Goal: Task Accomplishment & Management: Complete application form

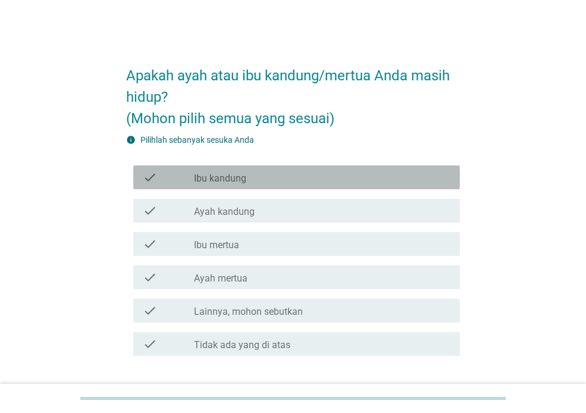
click at [326, 171] on div "check_box_outline_blank Ibu kandung" at bounding box center [322, 177] width 257 height 14
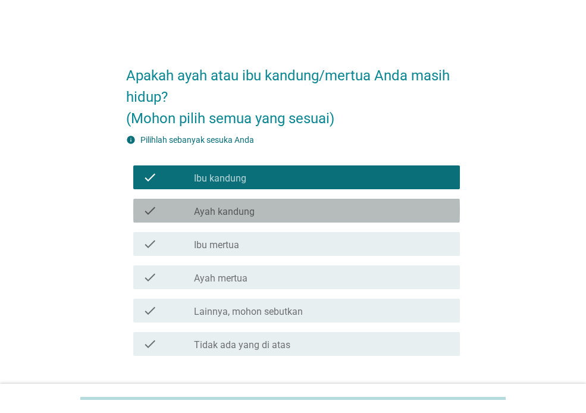
click at [327, 202] on div "check check_box_outline_blank Ayah kandung" at bounding box center [296, 211] width 327 height 24
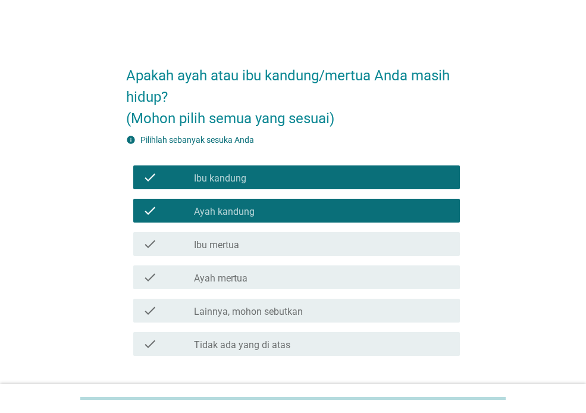
scroll to position [82, 0]
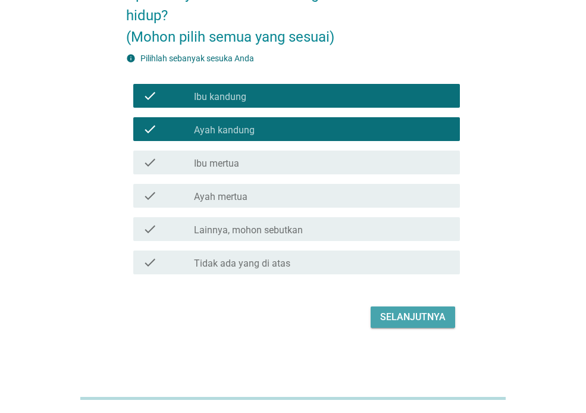
click at [408, 326] on button "Selanjutnya" at bounding box center [413, 317] width 85 height 21
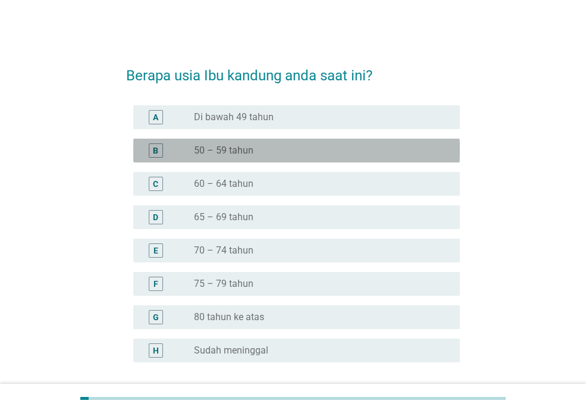
click at [390, 148] on div "radio_button_unchecked 50 – 59 tahun" at bounding box center [317, 151] width 247 height 12
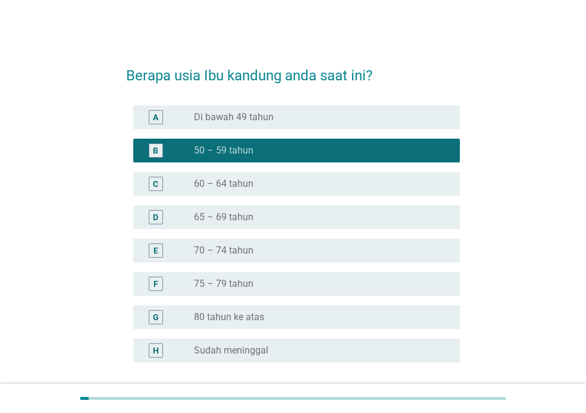
scroll to position [102, 0]
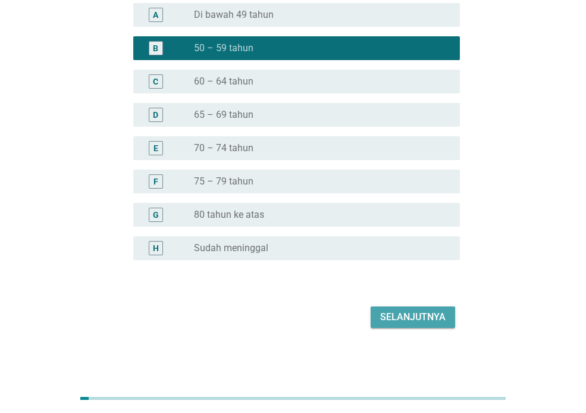
click at [405, 319] on div "Selanjutnya" at bounding box center [412, 317] width 65 height 14
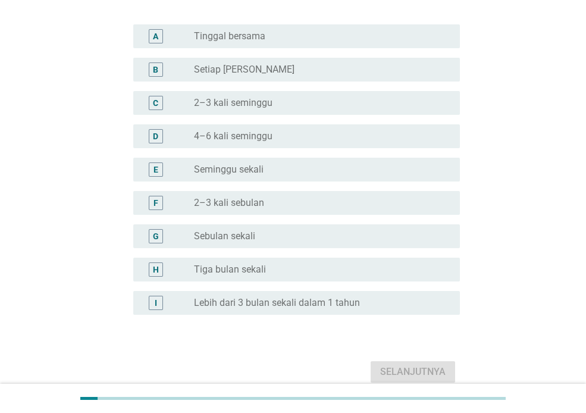
scroll to position [105, 0]
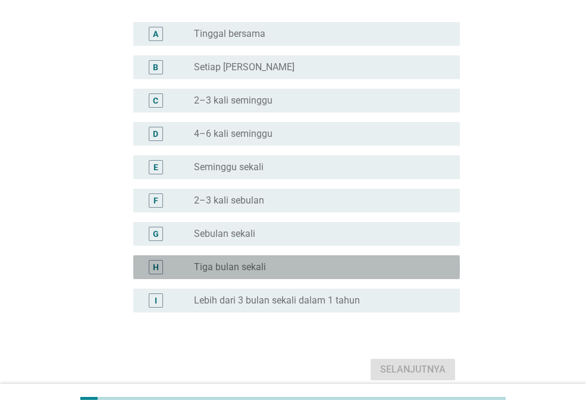
click at [289, 263] on div "radio_button_unchecked Tiga bulan sekali" at bounding box center [317, 267] width 247 height 12
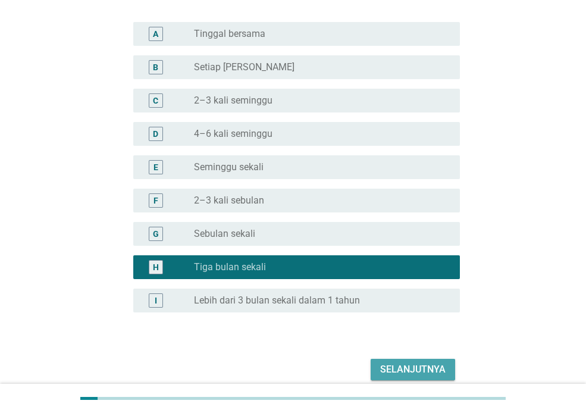
click at [414, 368] on div "Selanjutnya" at bounding box center [412, 370] width 65 height 14
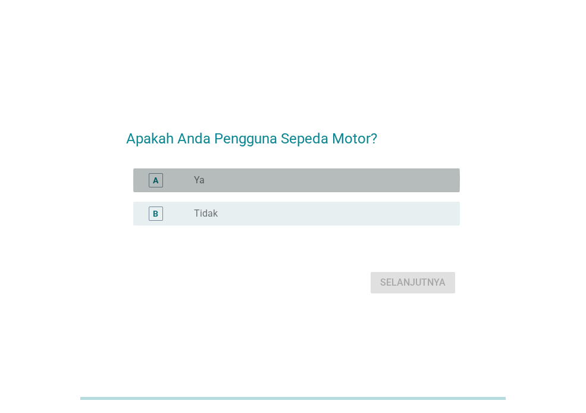
click at [382, 182] on div "radio_button_unchecked Ya" at bounding box center [317, 180] width 247 height 12
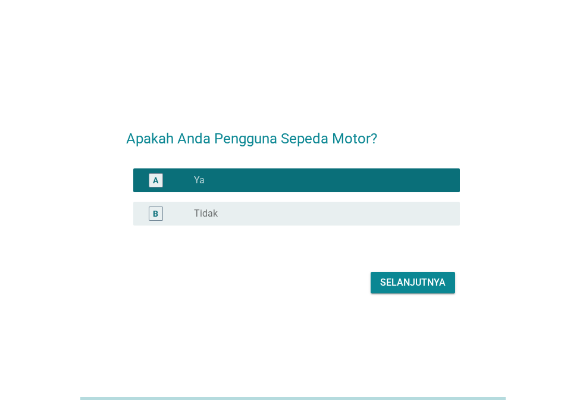
click at [397, 276] on div "Selanjutnya" at bounding box center [412, 283] width 65 height 14
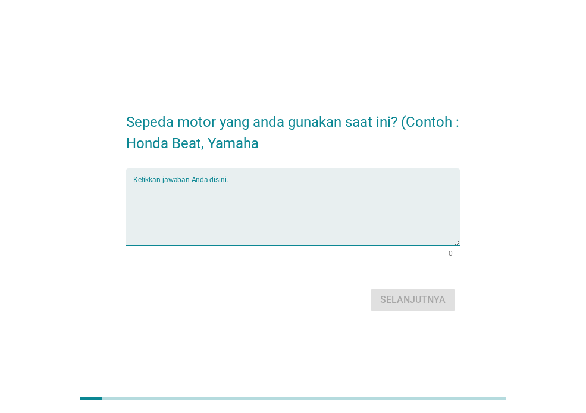
click at [414, 219] on textarea "Ketikkan jawaban Anda disini." at bounding box center [296, 214] width 327 height 63
click at [414, 219] on textarea "To enrich screen reader interactions, please activate Accessibility in Grammarl…" at bounding box center [296, 214] width 327 height 63
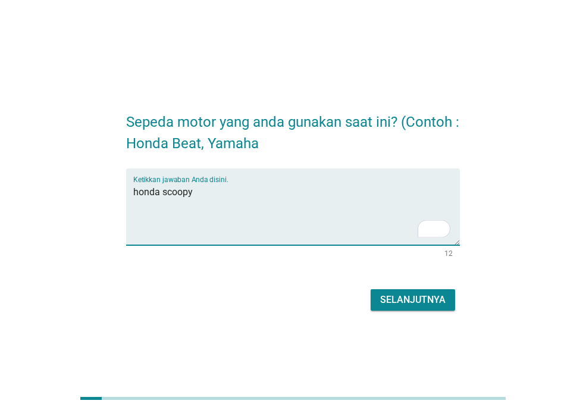
type textarea "honda scoopy"
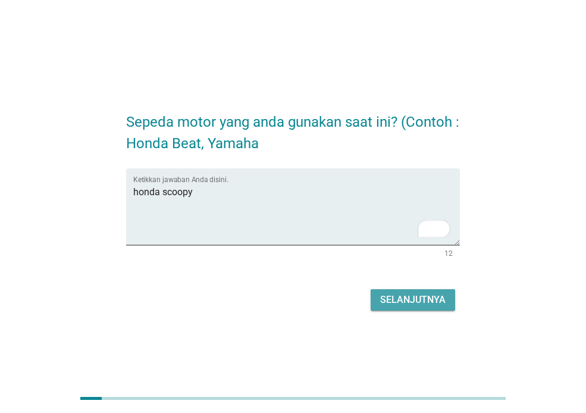
click at [416, 301] on div "Selanjutnya" at bounding box center [412, 300] width 65 height 14
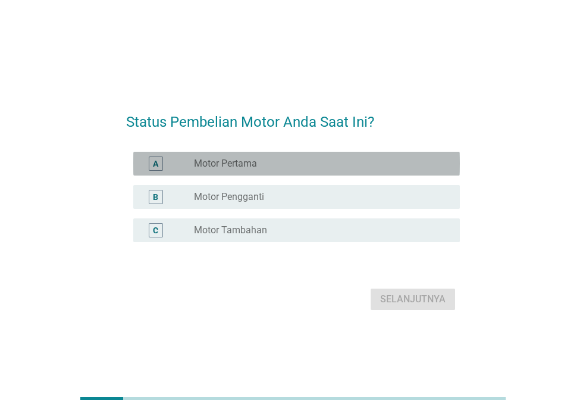
click at [422, 172] on div "A radio_button_unchecked Motor Pertama" at bounding box center [296, 164] width 327 height 24
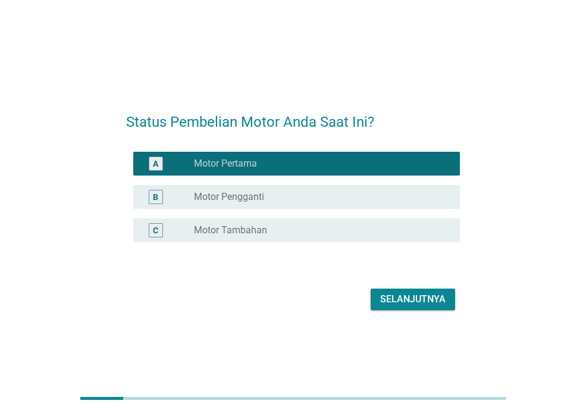
drag, startPoint x: 419, startPoint y: 286, endPoint x: 420, endPoint y: 301, distance: 14.9
click at [420, 301] on div "Selanjutnya" at bounding box center [293, 299] width 334 height 29
click at [420, 301] on div "Selanjutnya" at bounding box center [412, 299] width 65 height 14
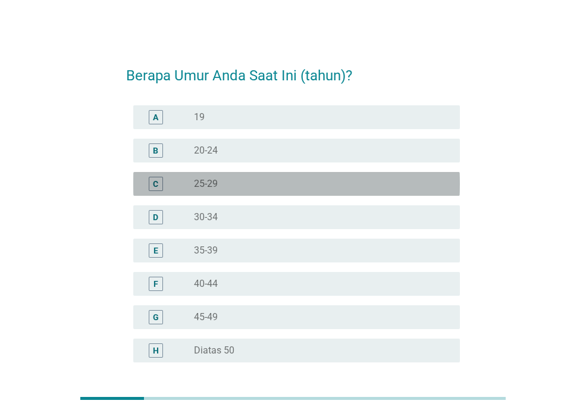
click at [301, 183] on div "radio_button_unchecked 25-29" at bounding box center [317, 184] width 247 height 12
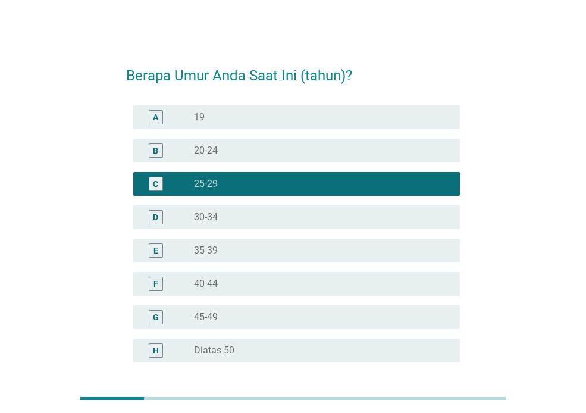
scroll to position [102, 0]
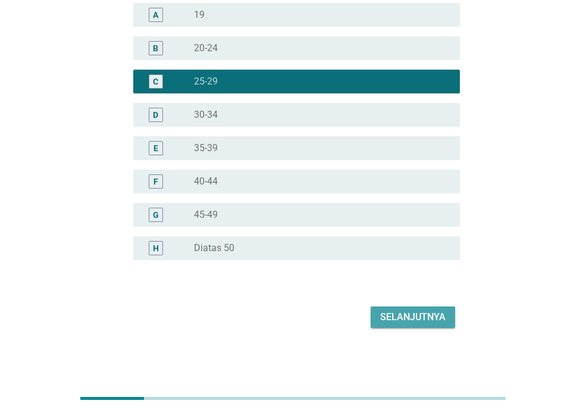
click at [400, 317] on div "Selanjutnya" at bounding box center [412, 317] width 65 height 14
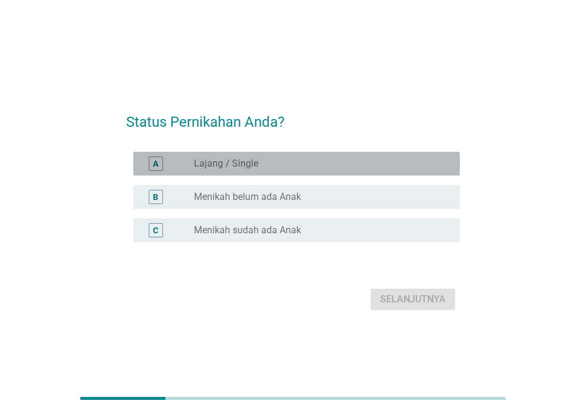
click at [366, 174] on div "A radio_button_unchecked Lajang / Single" at bounding box center [296, 164] width 327 height 24
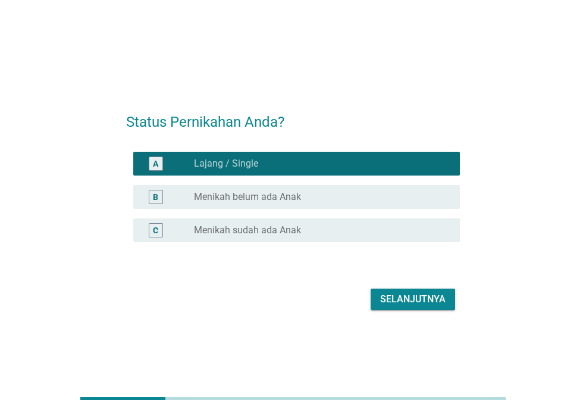
click at [424, 301] on div "Selanjutnya" at bounding box center [412, 299] width 65 height 14
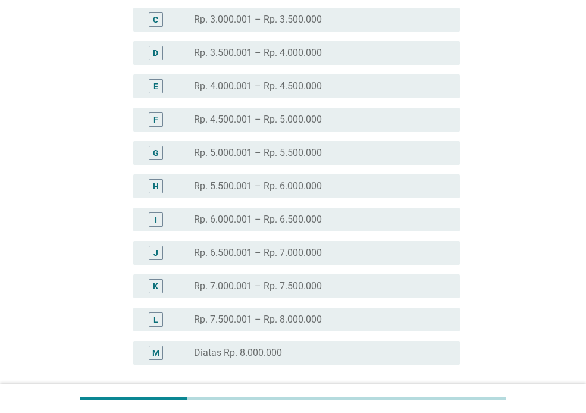
scroll to position [165, 0]
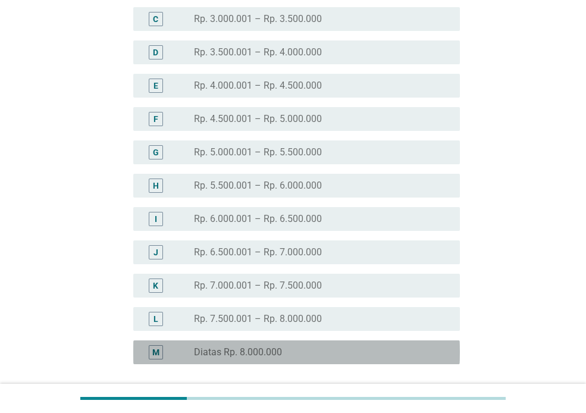
click at [380, 343] on div "M radio_button_unchecked Diatas Rp. 8.000.000" at bounding box center [296, 353] width 327 height 24
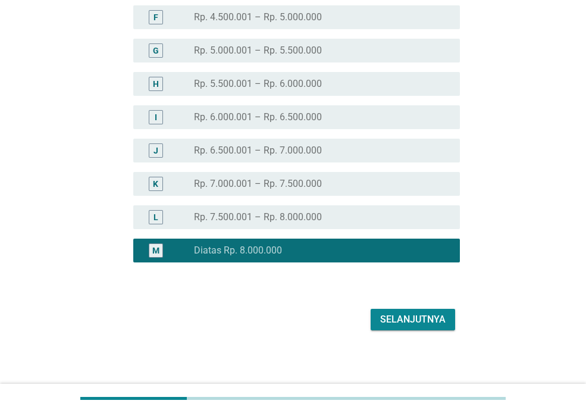
scroll to position [269, 0]
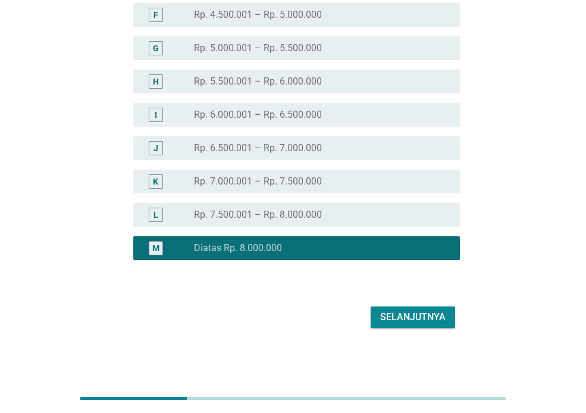
click at [430, 229] on div "L radio_button_unchecked Rp. 7.500.001 – Rp. 8.000.000" at bounding box center [293, 214] width 334 height 33
click at [440, 218] on div "radio_button_unchecked Rp. 7.500.001 – Rp. 8.000.000" at bounding box center [317, 215] width 247 height 12
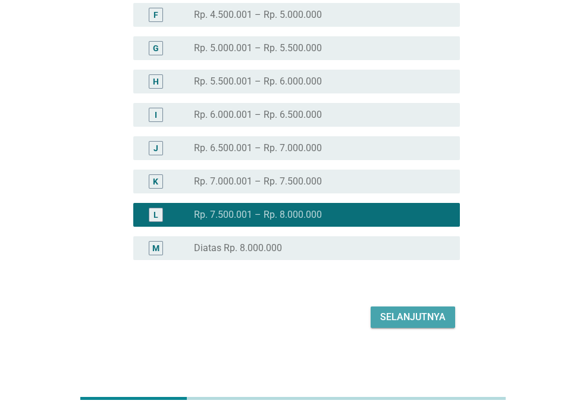
click at [426, 319] on div "Selanjutnya" at bounding box center [412, 317] width 65 height 14
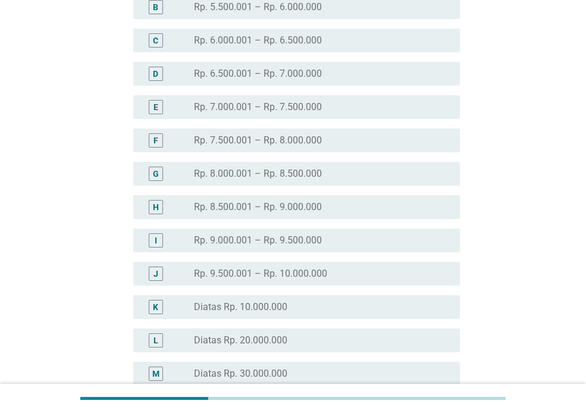
scroll to position [144, 0]
click at [340, 326] on div "L radio_button_unchecked Diatas Rp. 20.000.000" at bounding box center [293, 339] width 334 height 33
click at [340, 352] on div "L radio_button_unchecked Diatas Rp. 20.000.000" at bounding box center [293, 339] width 334 height 33
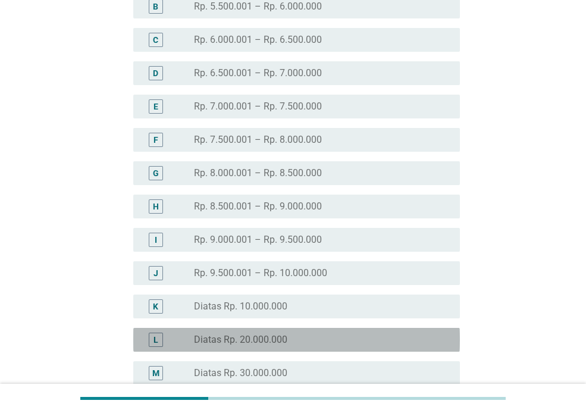
click at [352, 341] on div "radio_button_unchecked Diatas Rp. 20.000.000" at bounding box center [317, 340] width 247 height 12
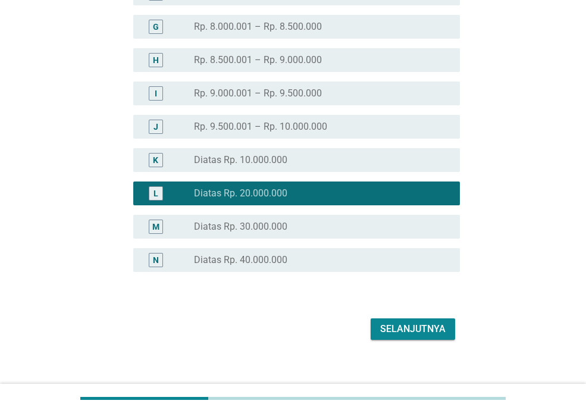
scroll to position [291, 0]
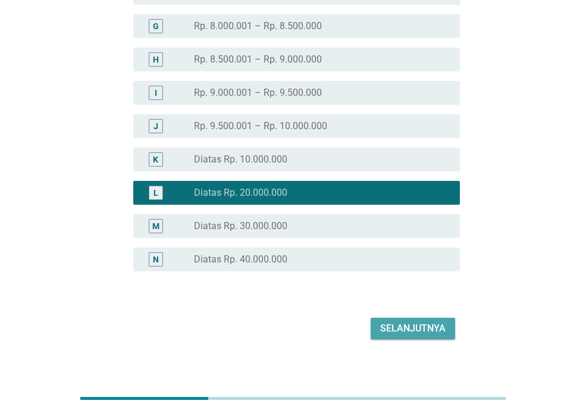
click at [396, 339] on button "Selanjutnya" at bounding box center [413, 328] width 85 height 21
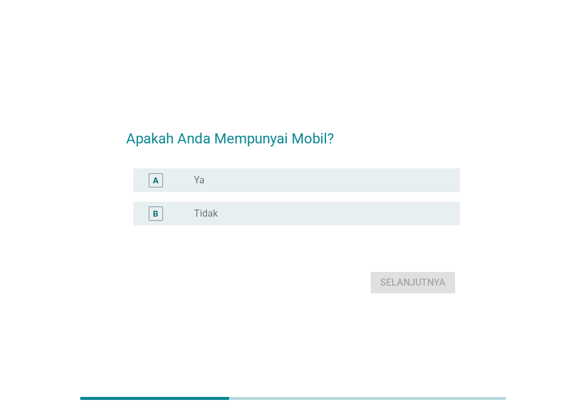
drag, startPoint x: 351, startPoint y: 200, endPoint x: 350, endPoint y: 223, distance: 23.2
click at [350, 223] on div "B radio_button_unchecked Tidak" at bounding box center [293, 213] width 334 height 33
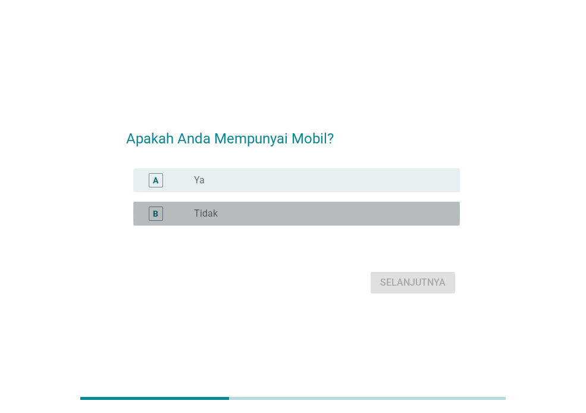
click at [350, 223] on div "B radio_button_unchecked Tidak" at bounding box center [296, 214] width 327 height 24
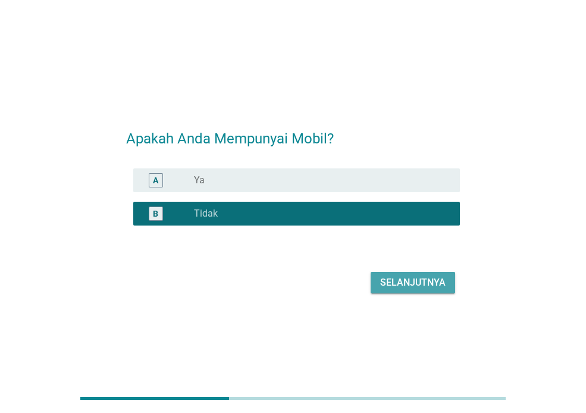
click at [400, 278] on div "Selanjutnya" at bounding box center [412, 283] width 65 height 14
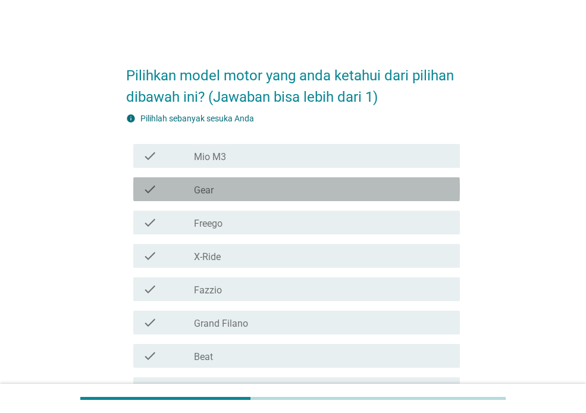
click at [401, 188] on div "check_box_outline_blank Gear" at bounding box center [322, 189] width 257 height 14
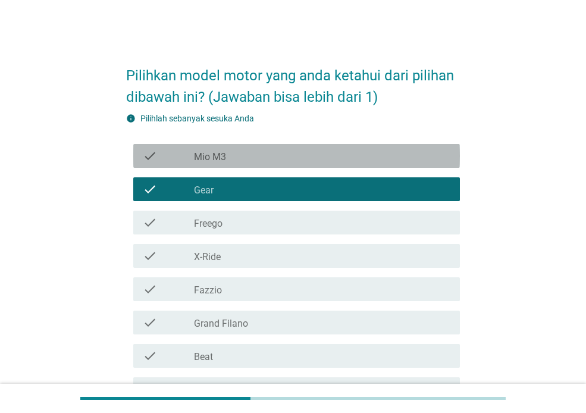
click at [422, 152] on div "check_box_outline_blank Mio M3" at bounding box center [322, 156] width 257 height 14
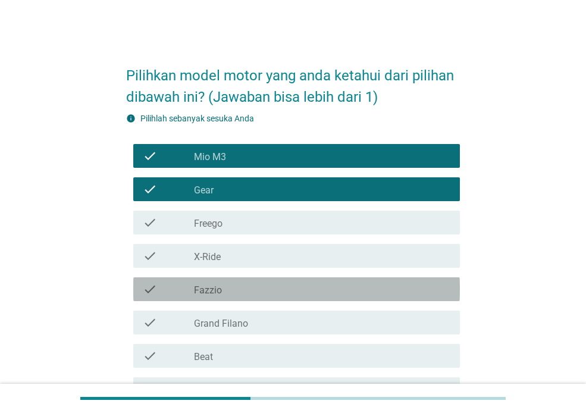
click at [388, 298] on div "check check_box_outline_blank Fazzio" at bounding box center [296, 289] width 327 height 24
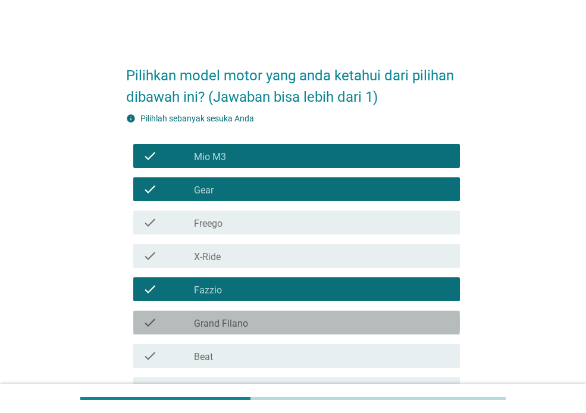
click at [384, 323] on div "check_box_outline_blank Grand Filano" at bounding box center [322, 323] width 257 height 14
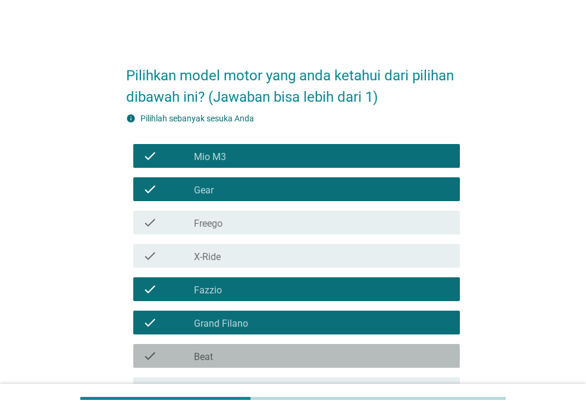
click at [379, 352] on div "check_box_outline_blank Beat" at bounding box center [322, 356] width 257 height 14
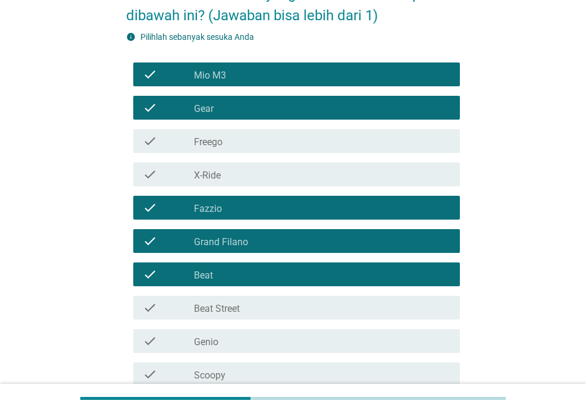
scroll to position [227, 0]
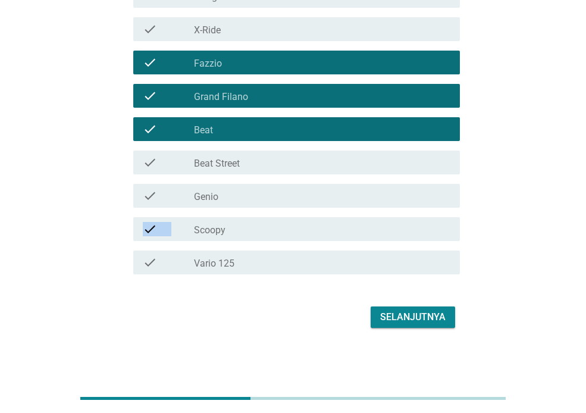
drag, startPoint x: 358, startPoint y: 194, endPoint x: 355, endPoint y: 236, distance: 42.4
click at [355, 236] on div "check check_box_outline_blank Mio M3 check check_box_outline_blank Gear check c…" at bounding box center [293, 95] width 334 height 367
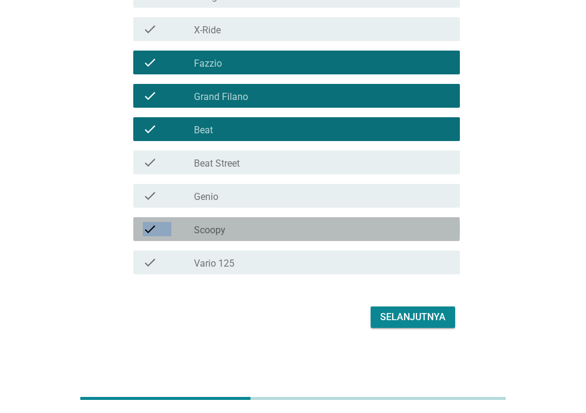
click at [355, 236] on div "check check_box_outline_blank Scoopy" at bounding box center [296, 229] width 327 height 24
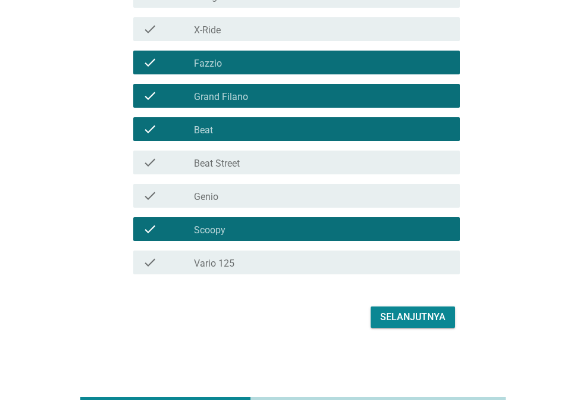
click at [353, 262] on div "check_box_outline_blank Vario 125" at bounding box center [322, 262] width 257 height 14
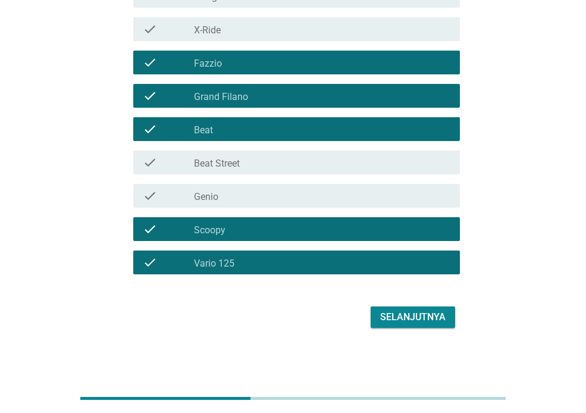
click at [376, 205] on div "check check_box_outline_blank Genio" at bounding box center [296, 196] width 327 height 24
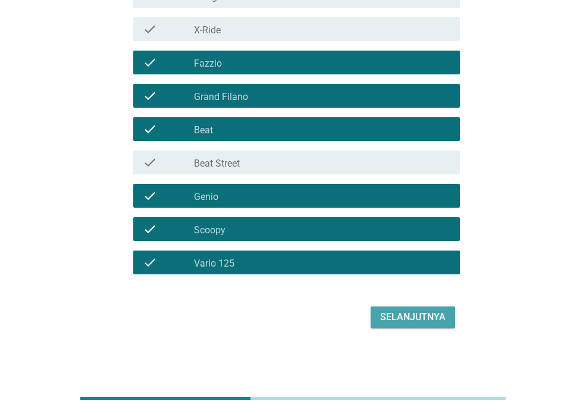
click at [412, 316] on div "Selanjutnya" at bounding box center [412, 317] width 65 height 14
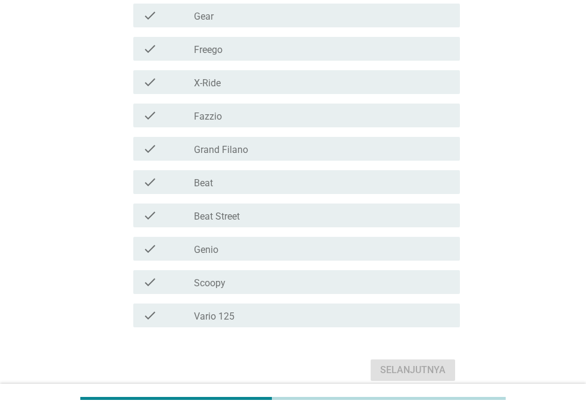
scroll to position [263, 0]
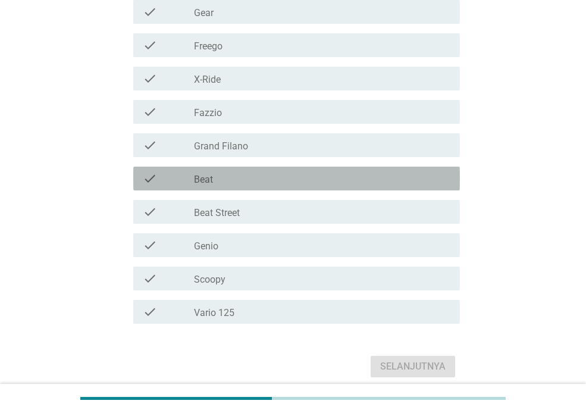
click at [314, 179] on div "check_box_outline_blank Beat" at bounding box center [322, 178] width 257 height 14
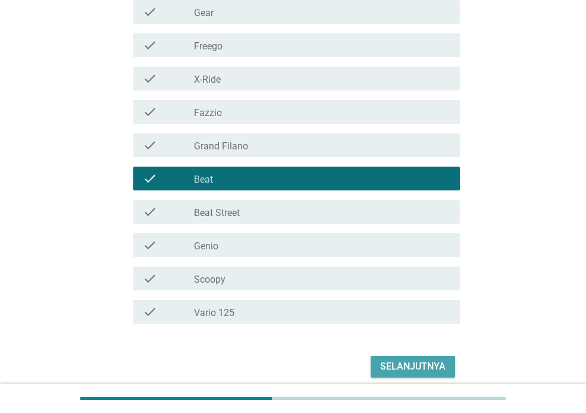
click at [446, 362] on button "Selanjutnya" at bounding box center [413, 366] width 85 height 21
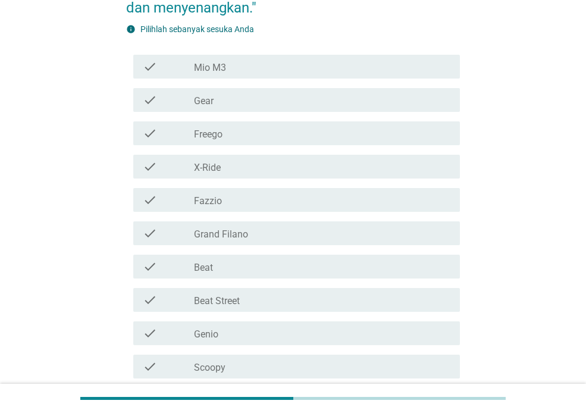
scroll to position [199, 0]
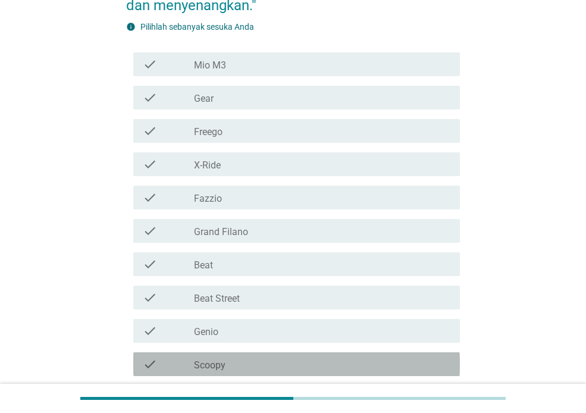
click at [348, 355] on div "check check_box_outline_blank Scoopy" at bounding box center [296, 364] width 327 height 24
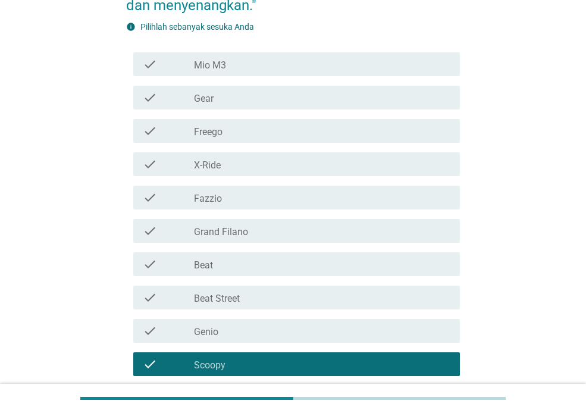
scroll to position [334, 0]
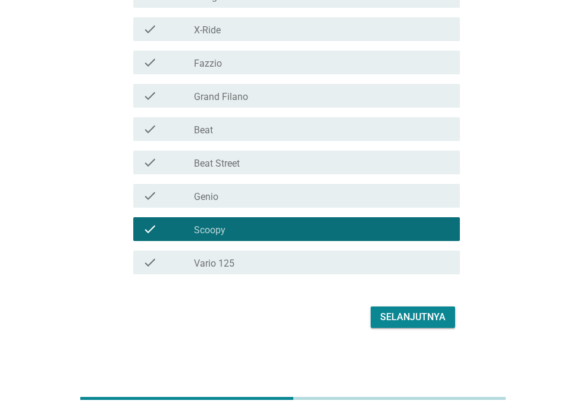
click at [417, 321] on div "Selanjutnya" at bounding box center [412, 317] width 65 height 14
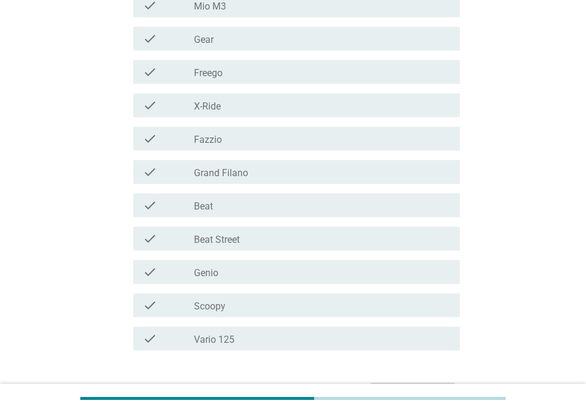
scroll to position [263, 0]
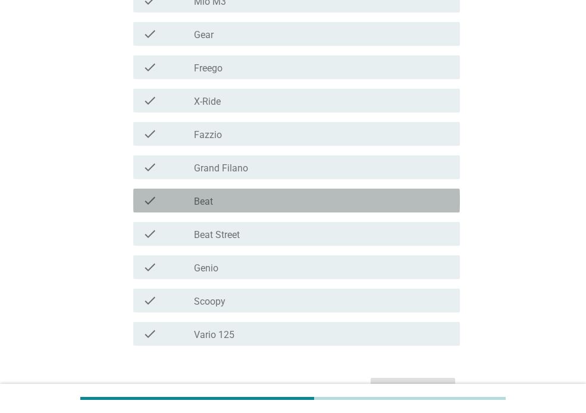
click at [430, 206] on div "check_box_outline_blank Beat" at bounding box center [322, 200] width 257 height 14
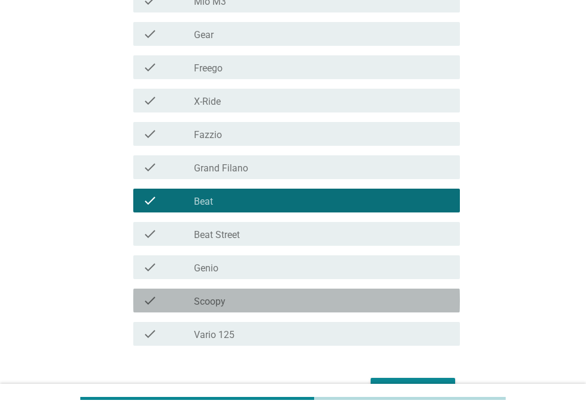
click at [391, 303] on div "check_box_outline_blank Scoopy" at bounding box center [322, 301] width 257 height 14
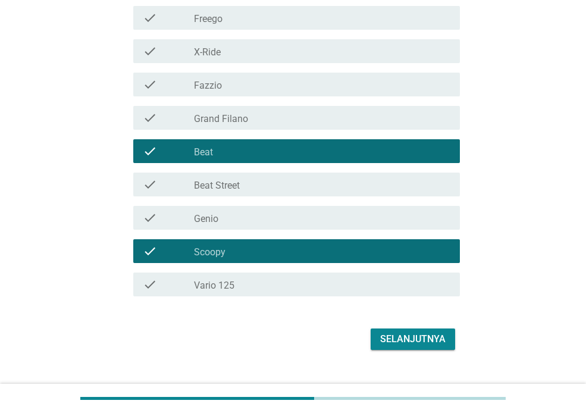
scroll to position [313, 0]
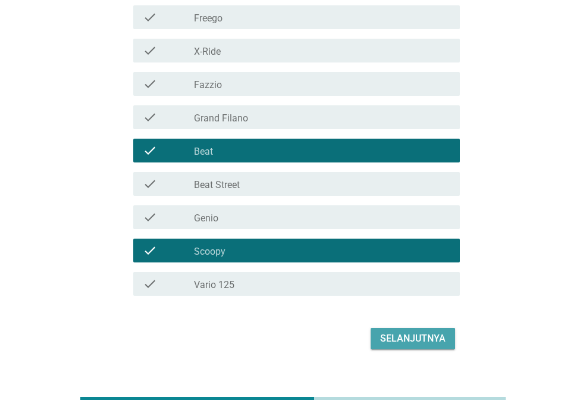
click at [426, 336] on div "Selanjutnya" at bounding box center [412, 339] width 65 height 14
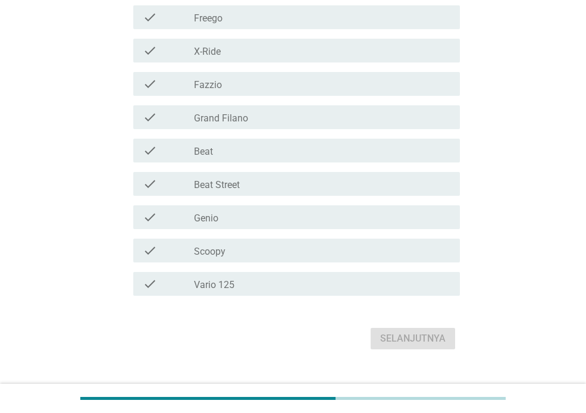
scroll to position [299, 0]
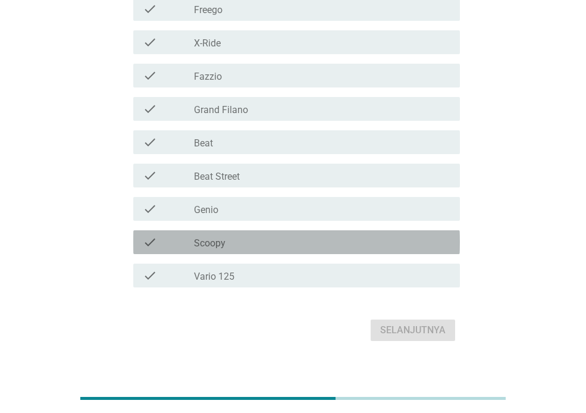
click at [384, 235] on div "check_box_outline_blank Scoopy" at bounding box center [322, 242] width 257 height 14
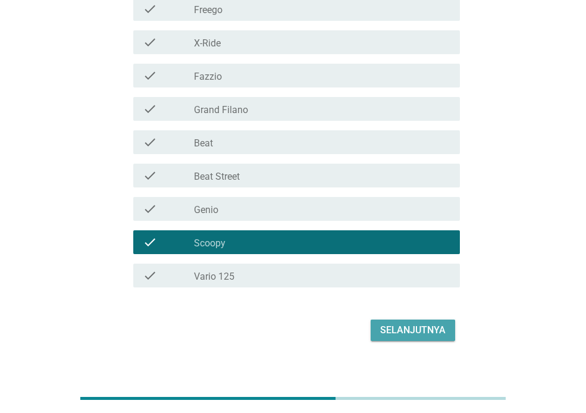
click at [408, 323] on div "Selanjutnya" at bounding box center [412, 330] width 65 height 14
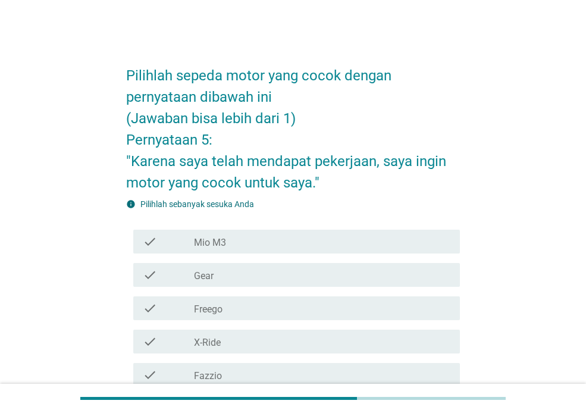
drag, startPoint x: 408, startPoint y: 323, endPoint x: 360, endPoint y: 174, distance: 156.5
click at [360, 174] on h2 "Pilihlah sepeda motor yang cocok dengan pernyataan dibawah ini (Jawaban bisa le…" at bounding box center [293, 123] width 334 height 141
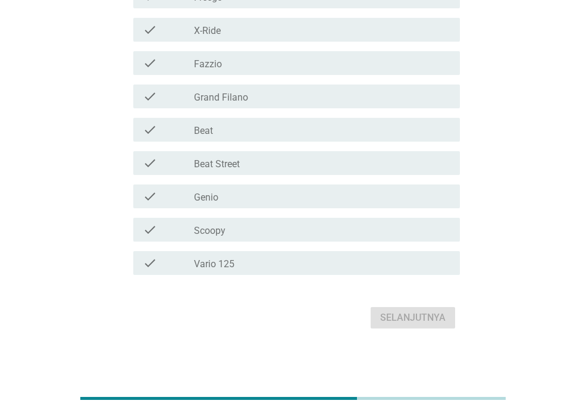
scroll to position [313, 0]
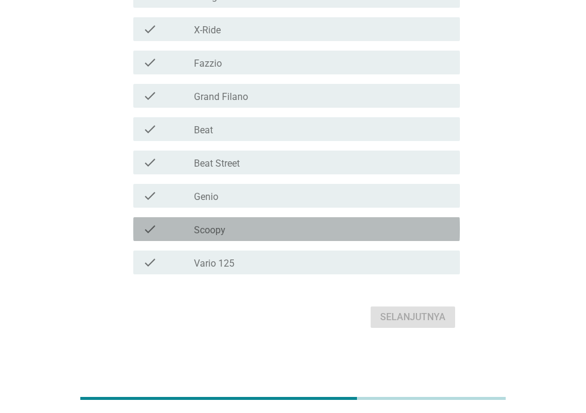
click at [348, 228] on div "check_box_outline_blank Scoopy" at bounding box center [322, 229] width 257 height 14
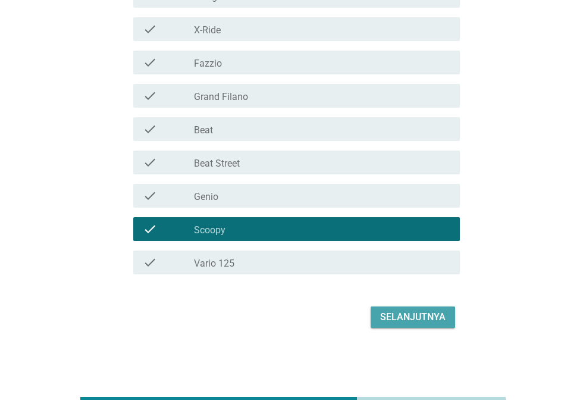
click at [414, 324] on button "Selanjutnya" at bounding box center [413, 317] width 85 height 21
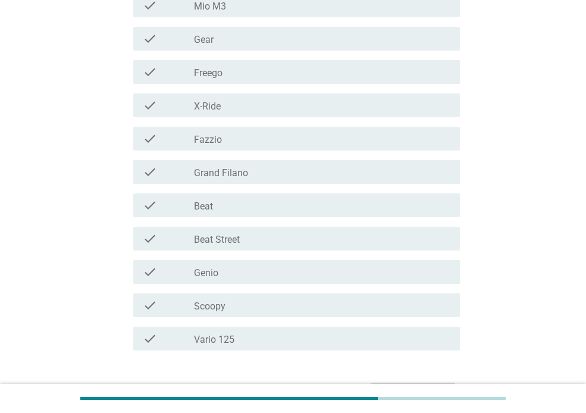
scroll to position [258, 0]
click at [421, 188] on div "check check_box_outline_blank Beat" at bounding box center [293, 204] width 334 height 33
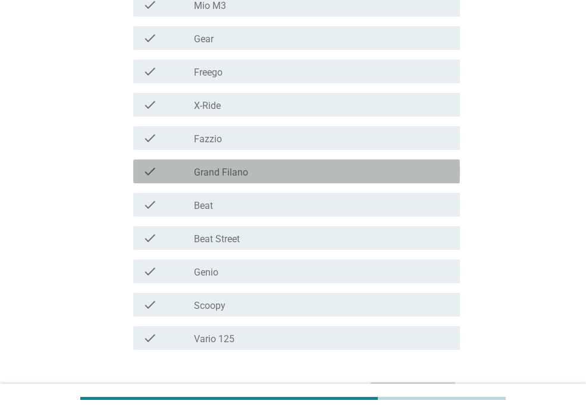
click at [428, 179] on div "check check_box_outline_blank Grand Filano" at bounding box center [296, 172] width 327 height 24
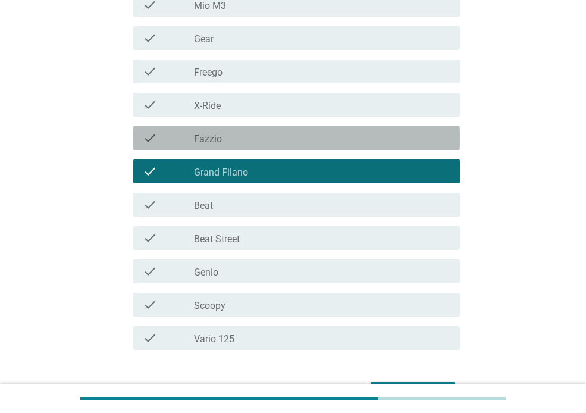
click at [444, 139] on div "check_box_outline_blank Fazzio" at bounding box center [322, 138] width 257 height 14
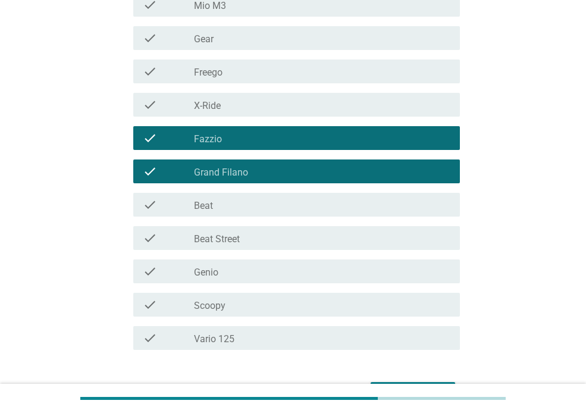
scroll to position [334, 0]
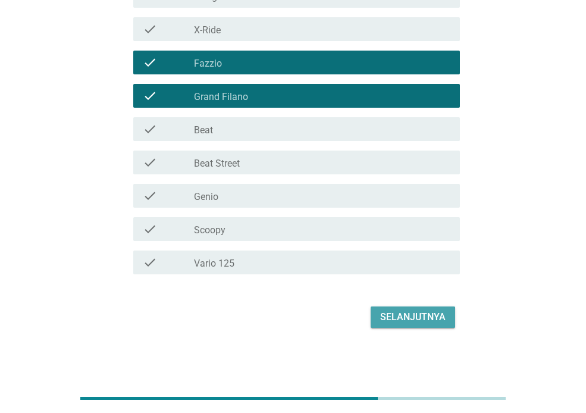
click at [428, 322] on div "Selanjutnya" at bounding box center [412, 317] width 65 height 14
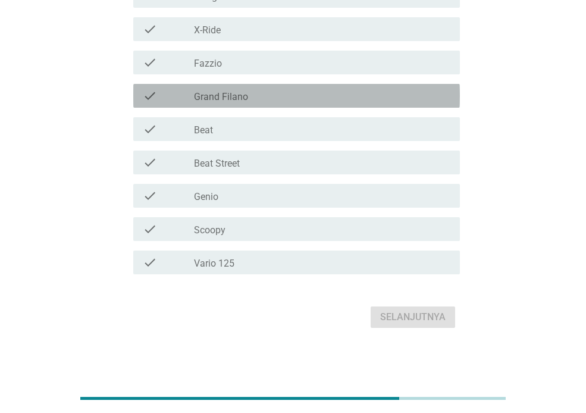
click at [427, 105] on div "check check_box_outline_blank Grand Filano" at bounding box center [296, 96] width 327 height 24
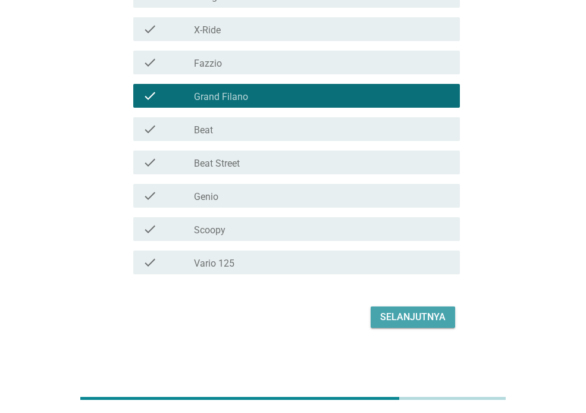
click at [416, 320] on div "Selanjutnya" at bounding box center [412, 317] width 65 height 14
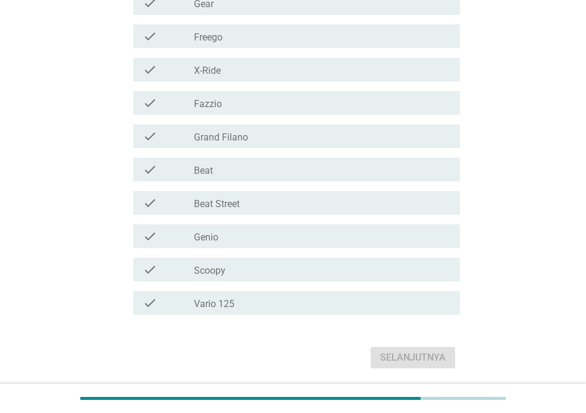
scroll to position [316, 0]
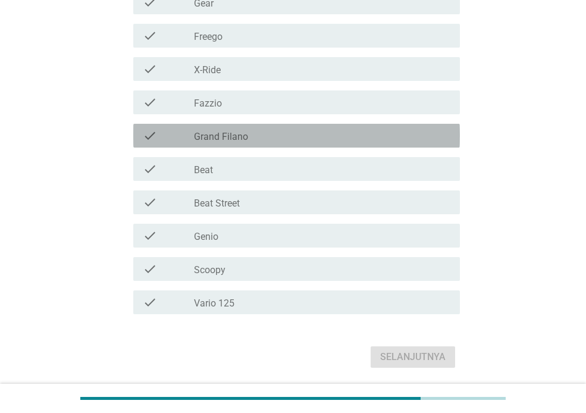
click at [410, 132] on div "check_box_outline_blank Grand Filano" at bounding box center [322, 136] width 257 height 14
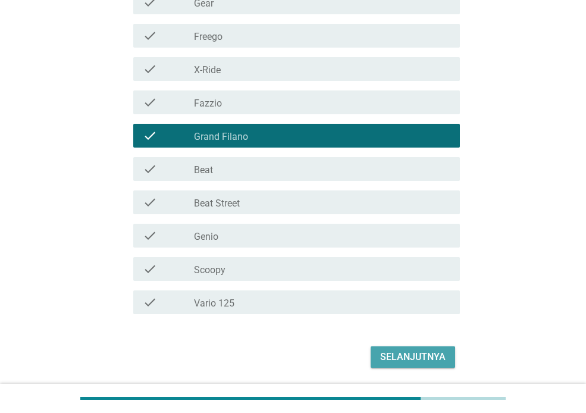
click at [427, 360] on div "Selanjutnya" at bounding box center [412, 357] width 65 height 14
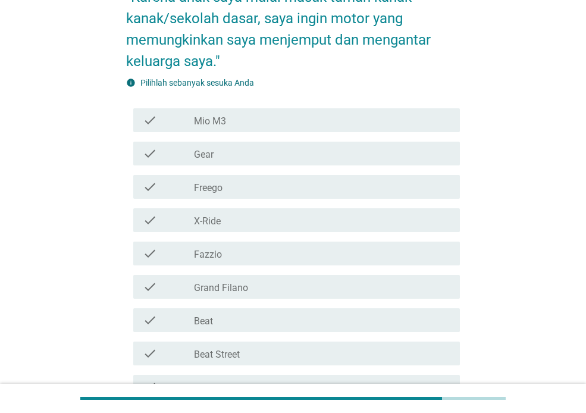
scroll to position [166, 0]
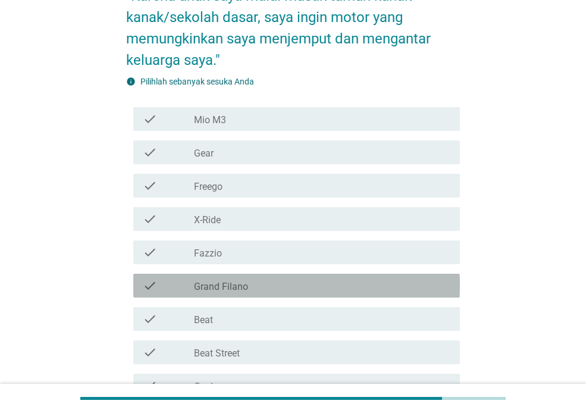
click at [364, 295] on div "check check_box_outline_blank Grand Filano" at bounding box center [296, 286] width 327 height 24
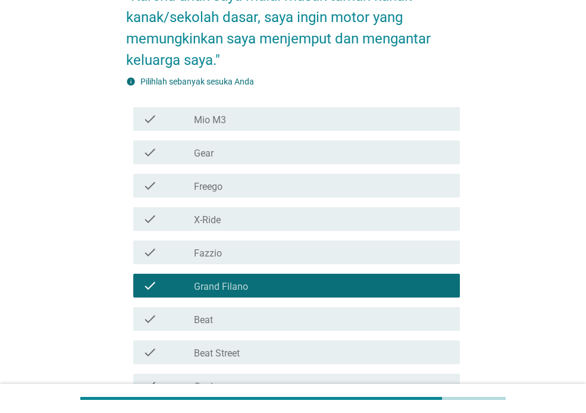
scroll to position [355, 0]
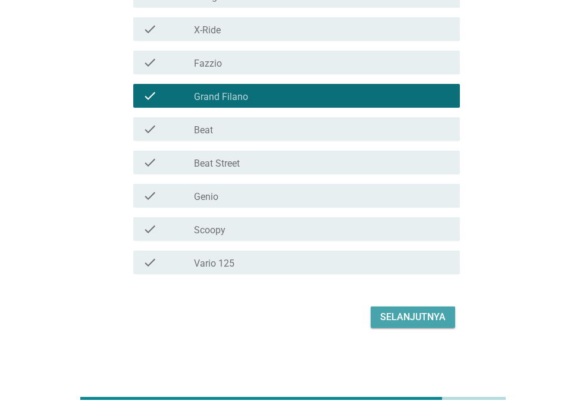
click at [420, 315] on div "Selanjutnya" at bounding box center [412, 317] width 65 height 14
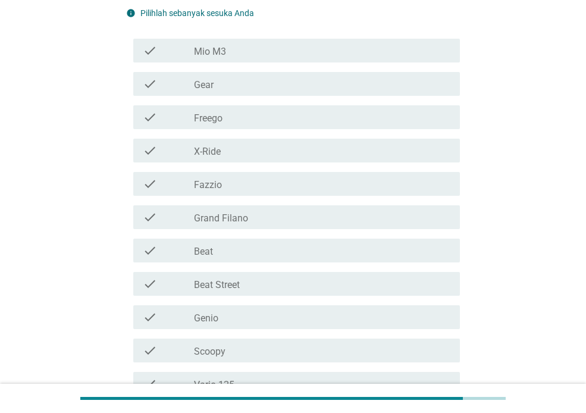
scroll to position [293, 0]
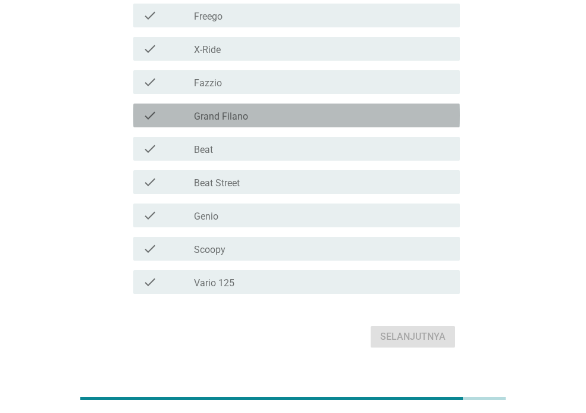
click at [405, 121] on div "check_box_outline_blank Grand Filano" at bounding box center [322, 115] width 257 height 14
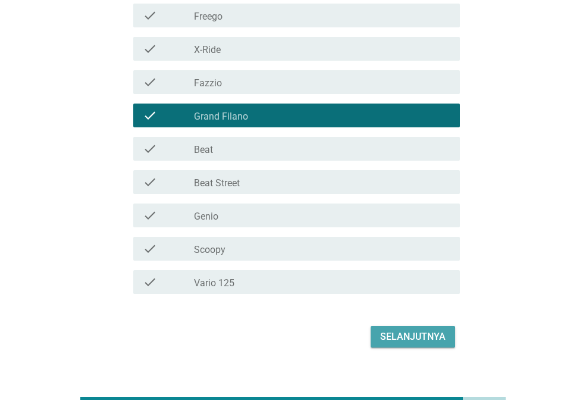
click at [401, 344] on div "Selanjutnya" at bounding box center [412, 337] width 65 height 14
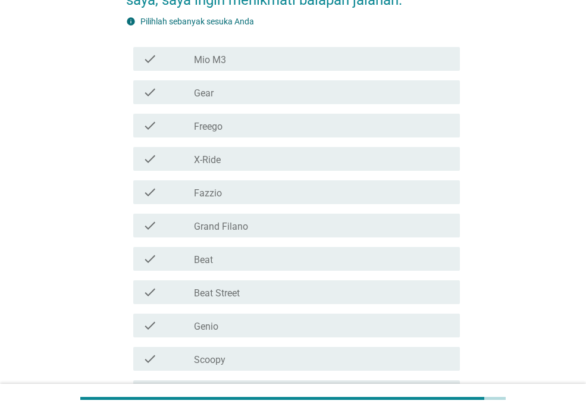
scroll to position [162, 0]
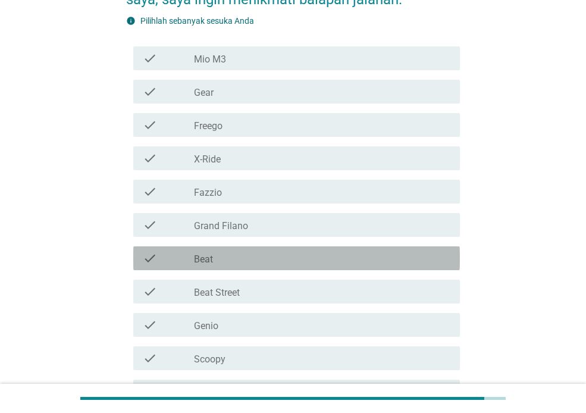
click at [392, 267] on div "check check_box_outline_blank Beat" at bounding box center [296, 258] width 327 height 24
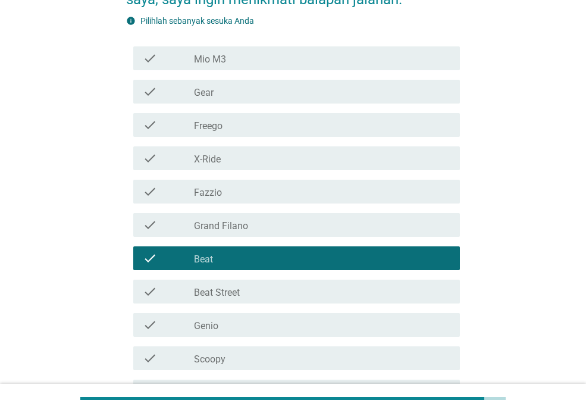
scroll to position [291, 0]
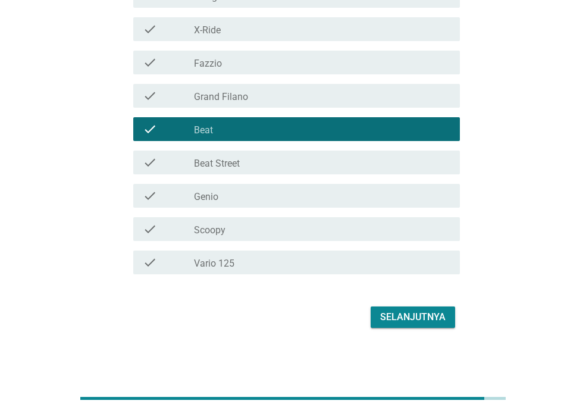
click at [407, 328] on div "Selanjutnya" at bounding box center [293, 317] width 334 height 29
click at [417, 318] on div "Selanjutnya" at bounding box center [412, 317] width 65 height 14
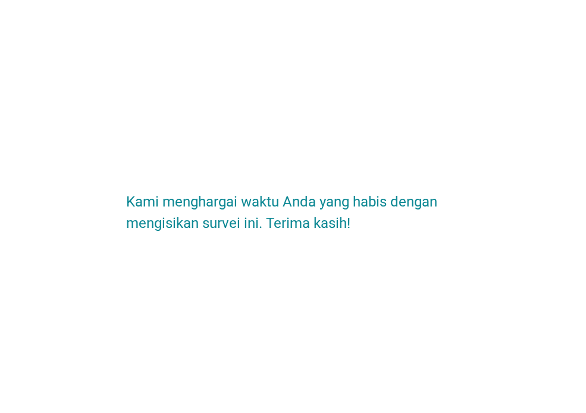
scroll to position [0, 0]
